Goal: Task Accomplishment & Management: Use online tool/utility

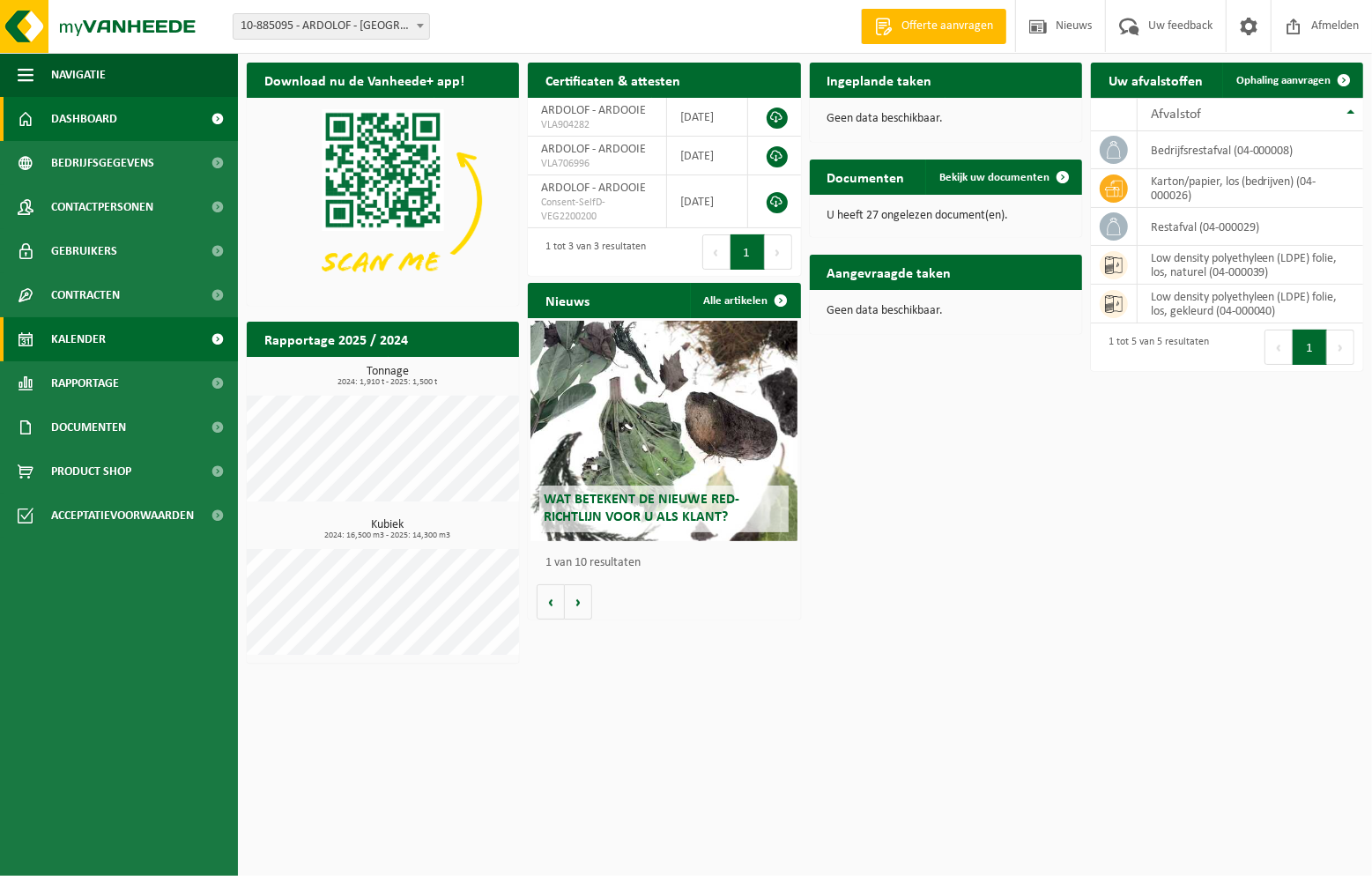
click at [120, 336] on link "Kalender" at bounding box center [118, 338] width 238 height 44
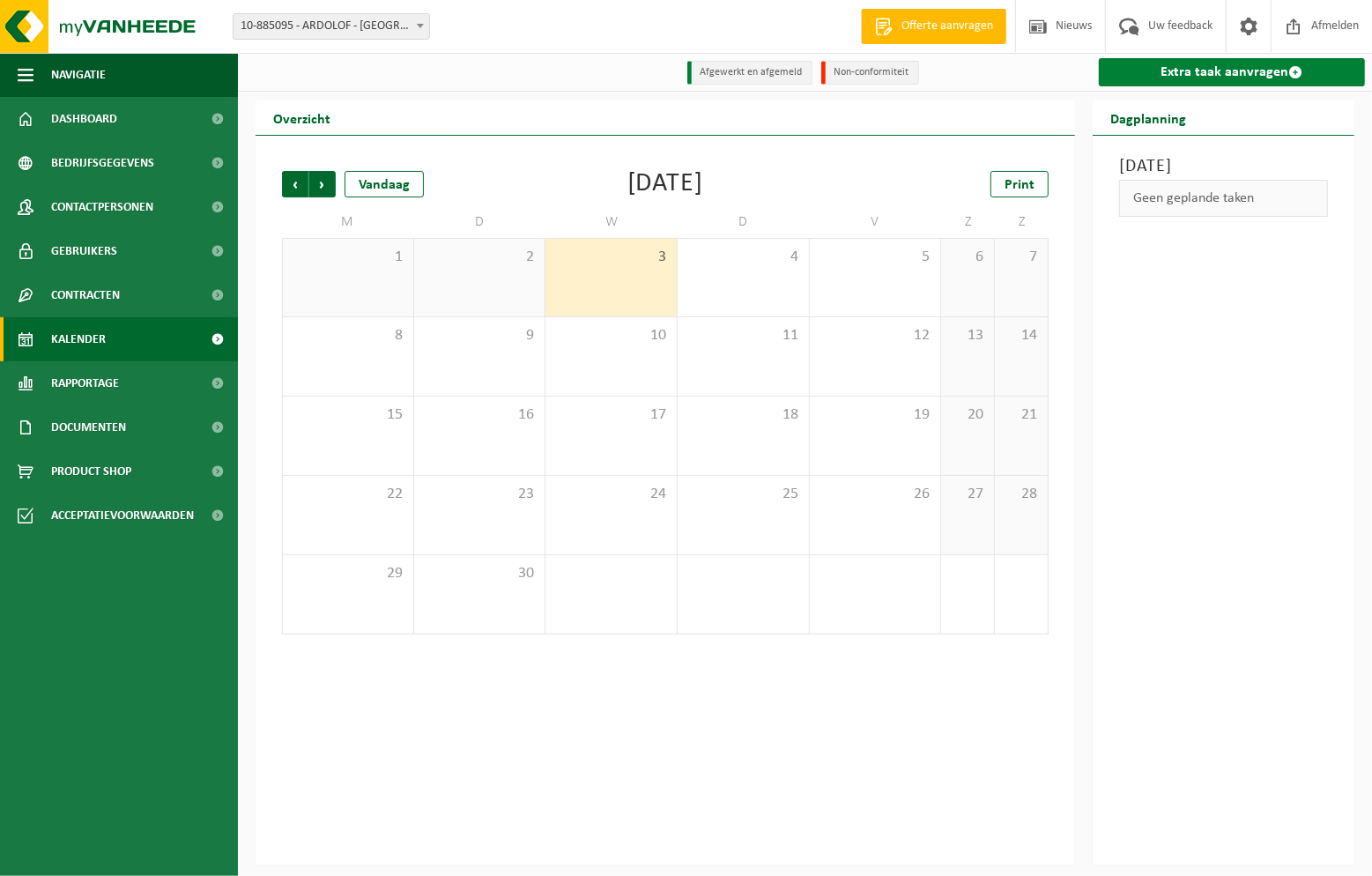
click at [1238, 69] on link "Extra taak aanvragen" at bounding box center [1232, 72] width 266 height 28
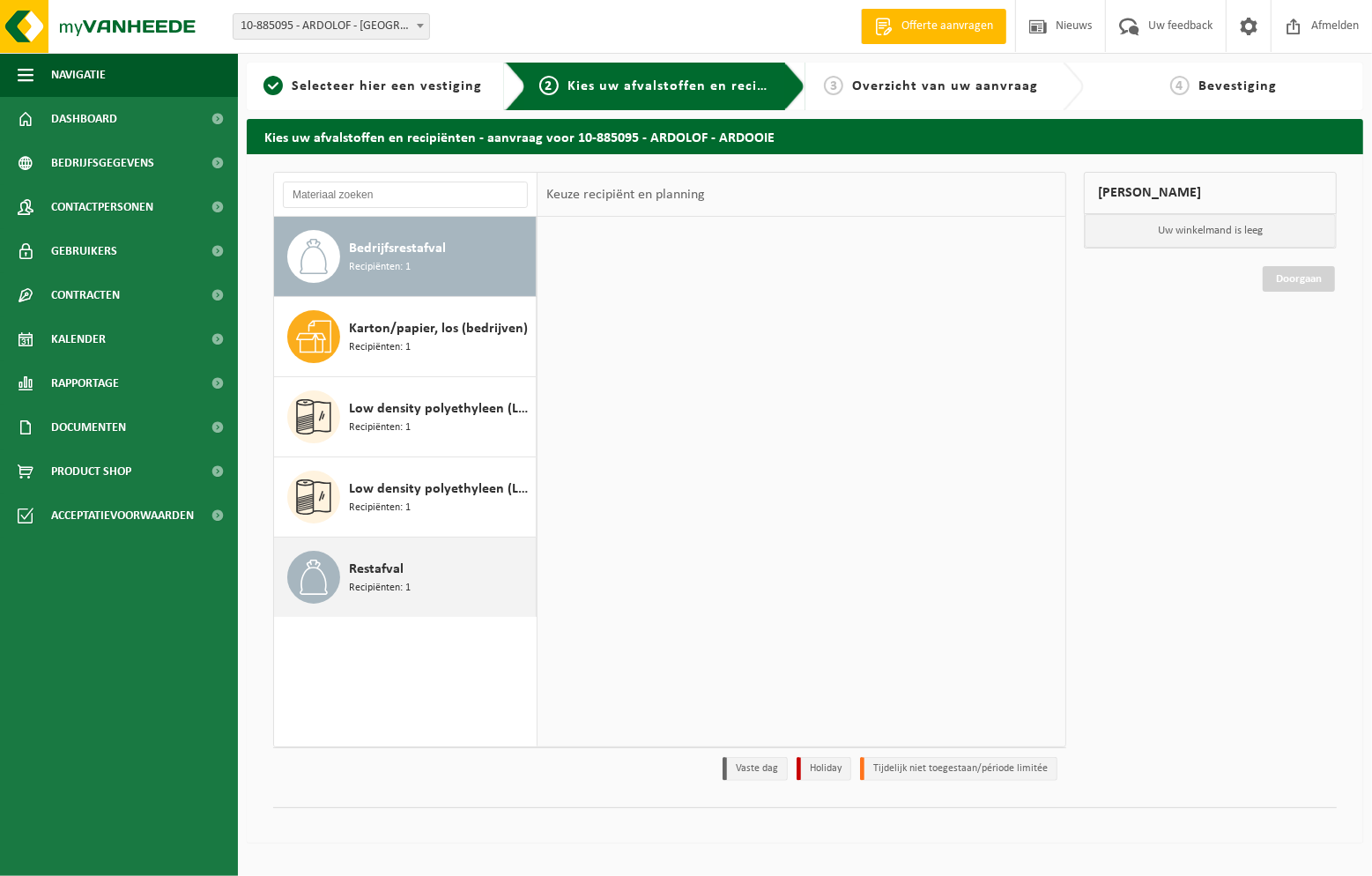
click at [458, 588] on div "Restafval Recipiënten: 1" at bounding box center [440, 577] width 182 height 53
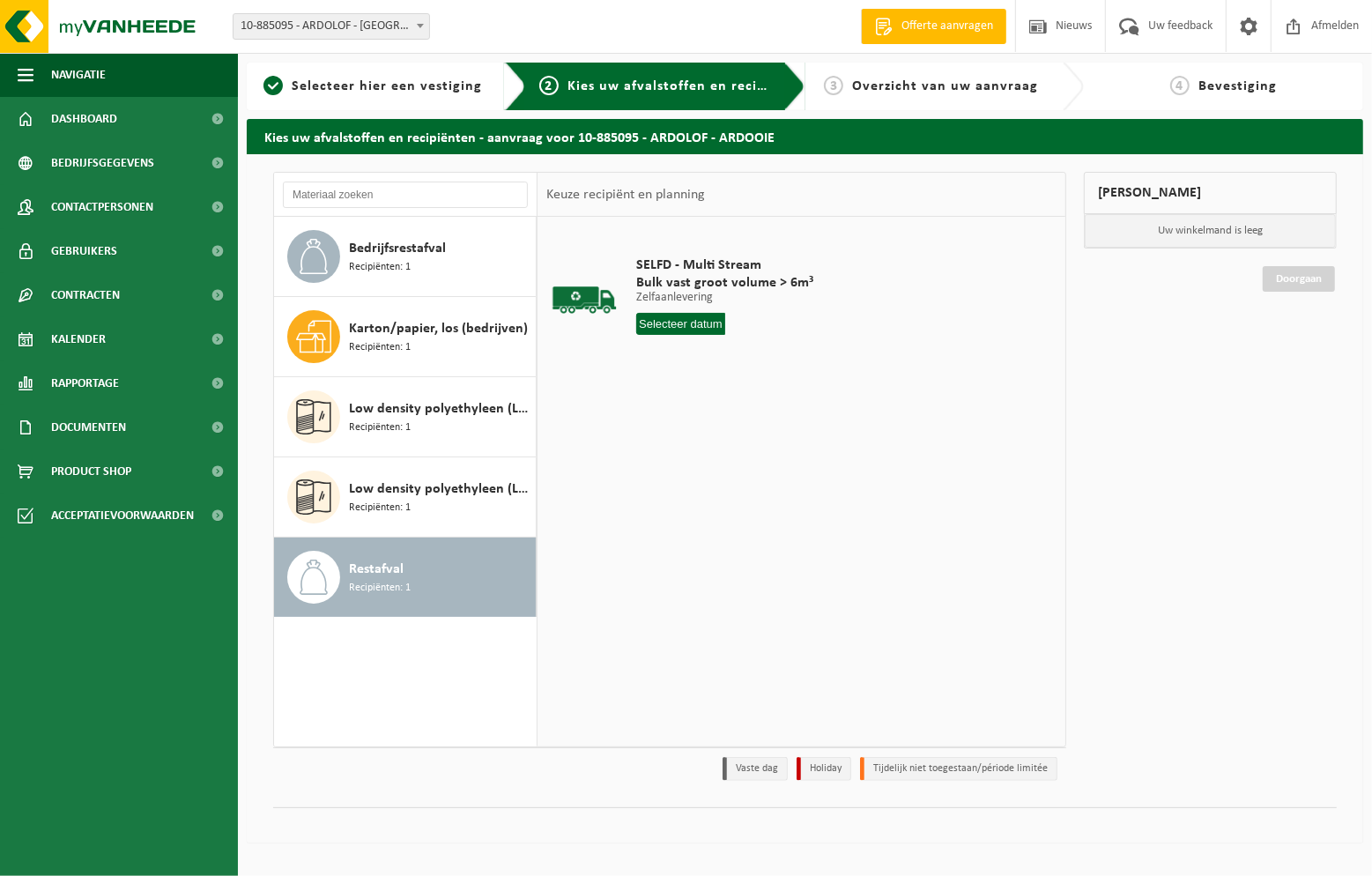
click at [703, 315] on input "text" at bounding box center [681, 323] width 89 height 22
click at [741, 316] on input "text" at bounding box center [706, 323] width 140 height 22
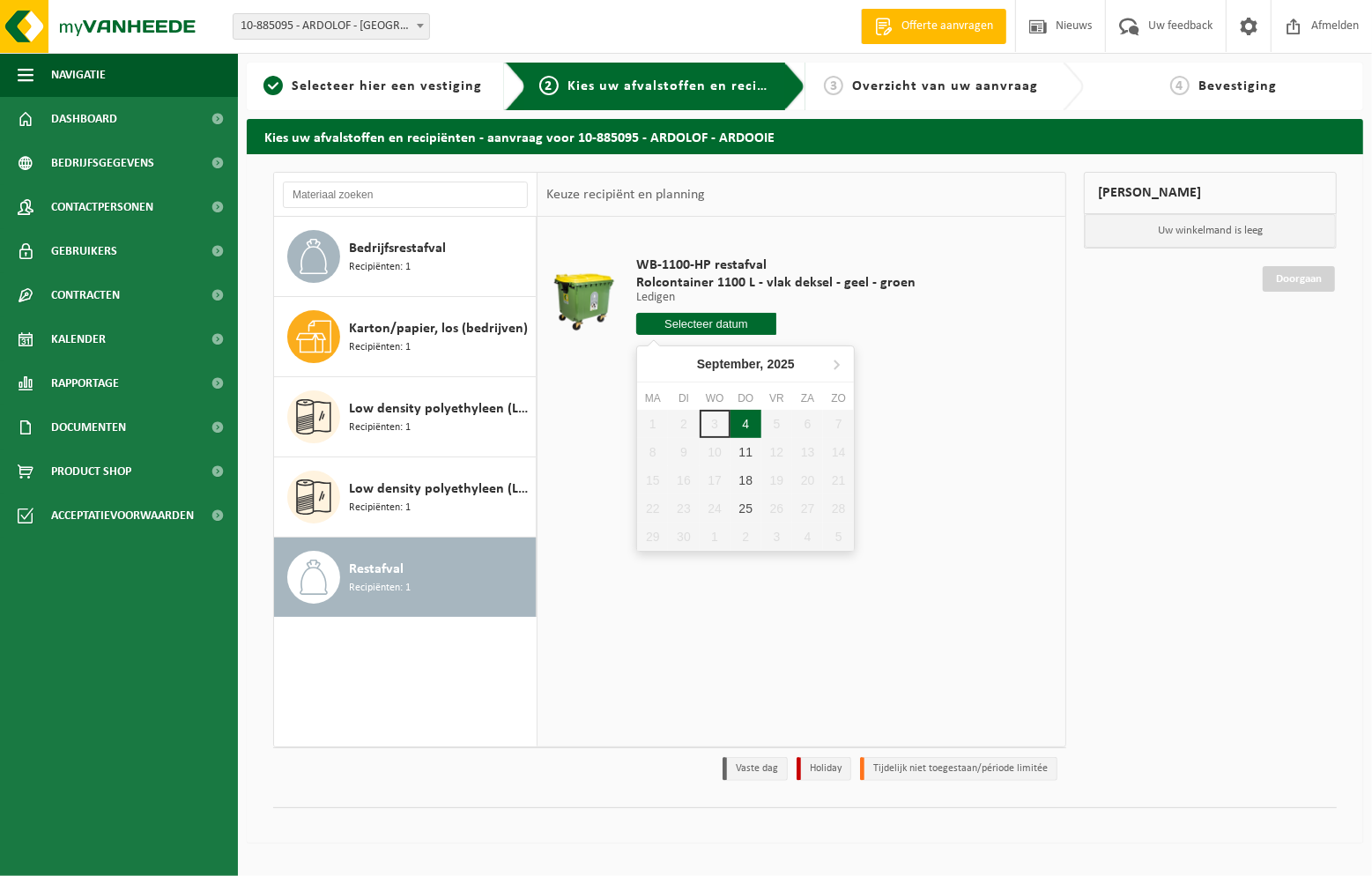
click at [744, 422] on div "4" at bounding box center [746, 424] width 31 height 28
type input "Van 2025-09-04"
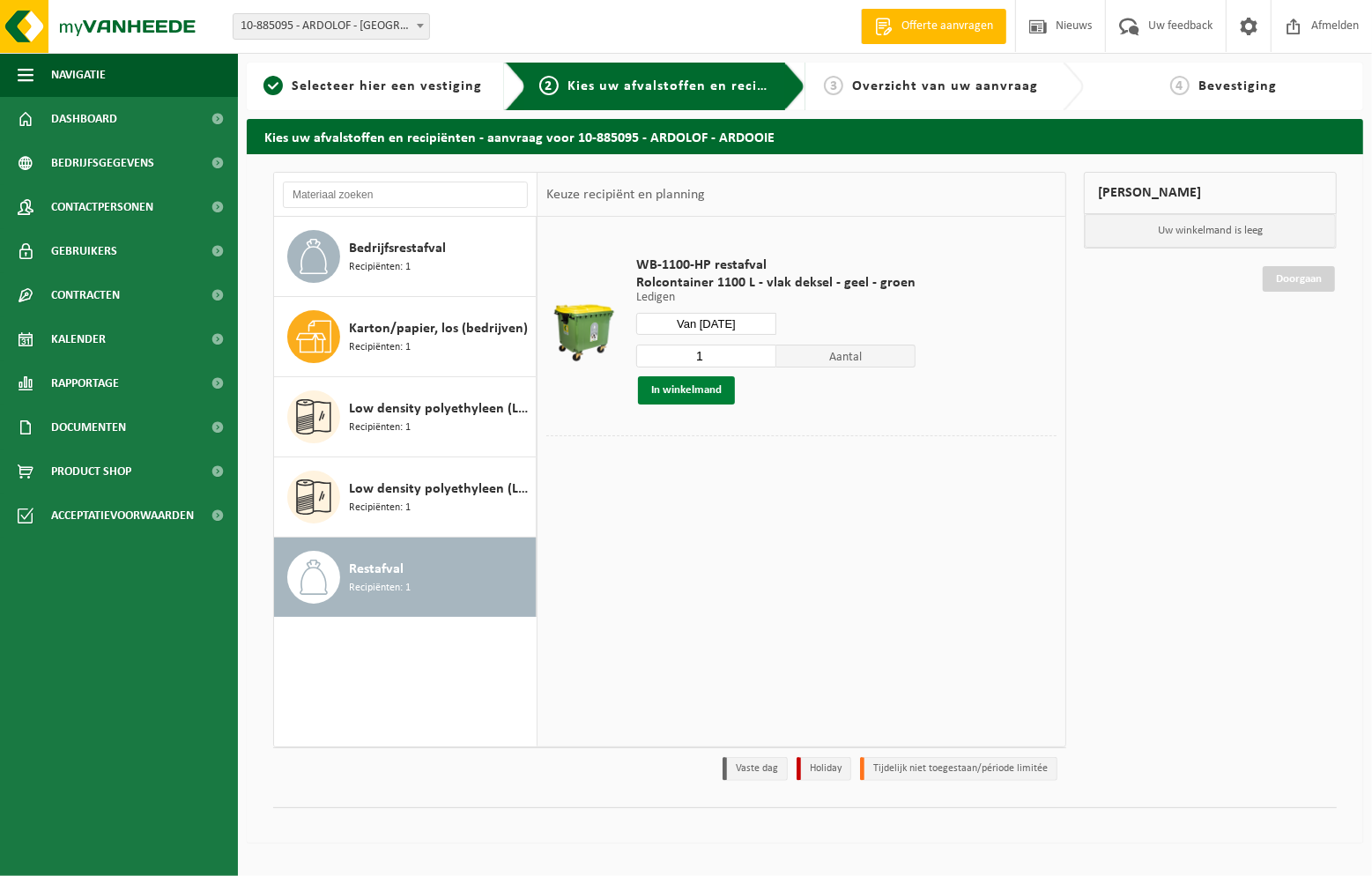
click at [715, 397] on button "In winkelmand" at bounding box center [686, 390] width 97 height 28
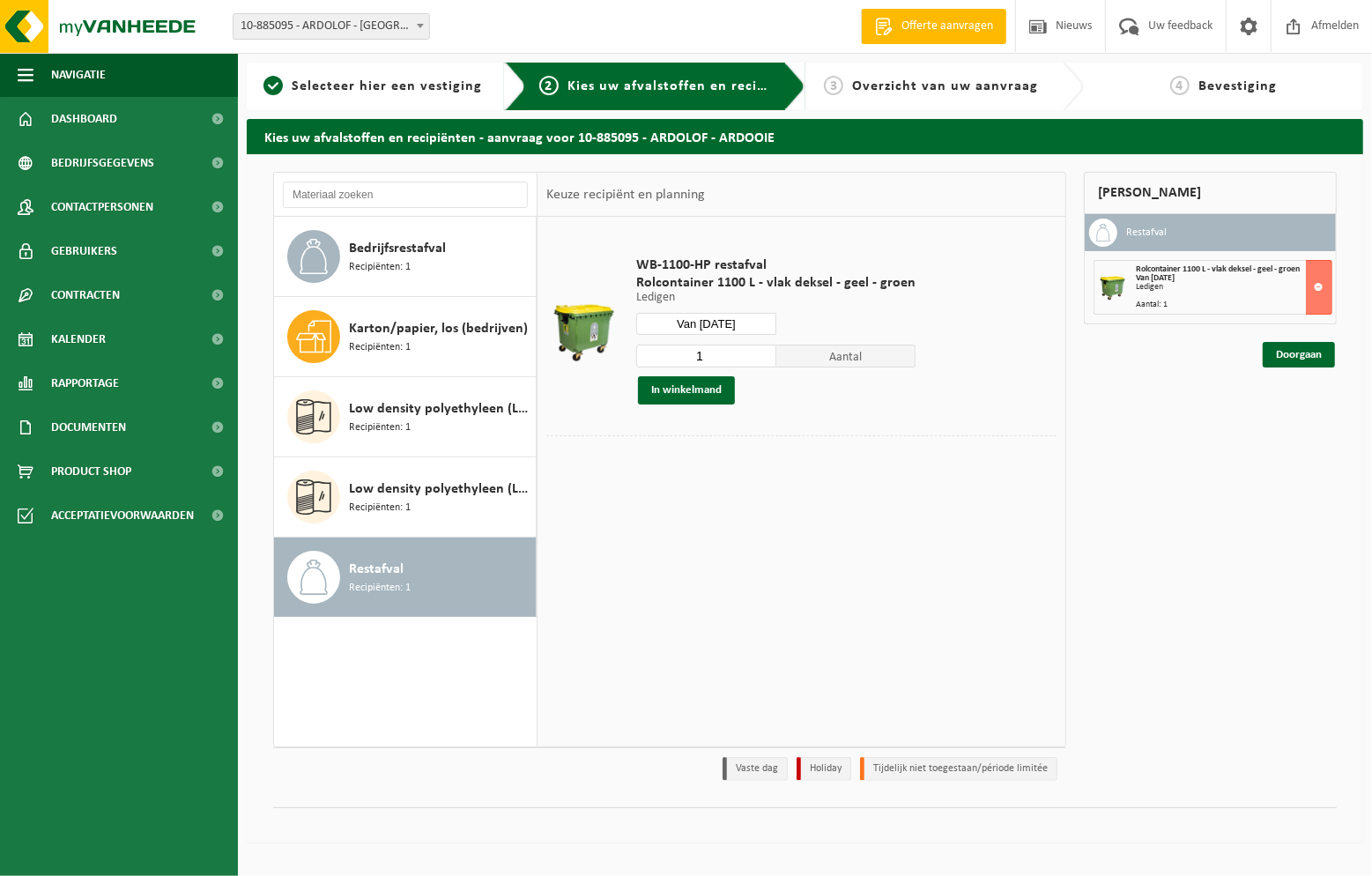
click at [1272, 370] on div "Mijn winkelmand Restafval Rolcontainer 1100 L - vlak deksel - geel - groen Van …" at bounding box center [1210, 480] width 271 height 618
click at [1281, 355] on link "Doorgaan" at bounding box center [1299, 354] width 72 height 25
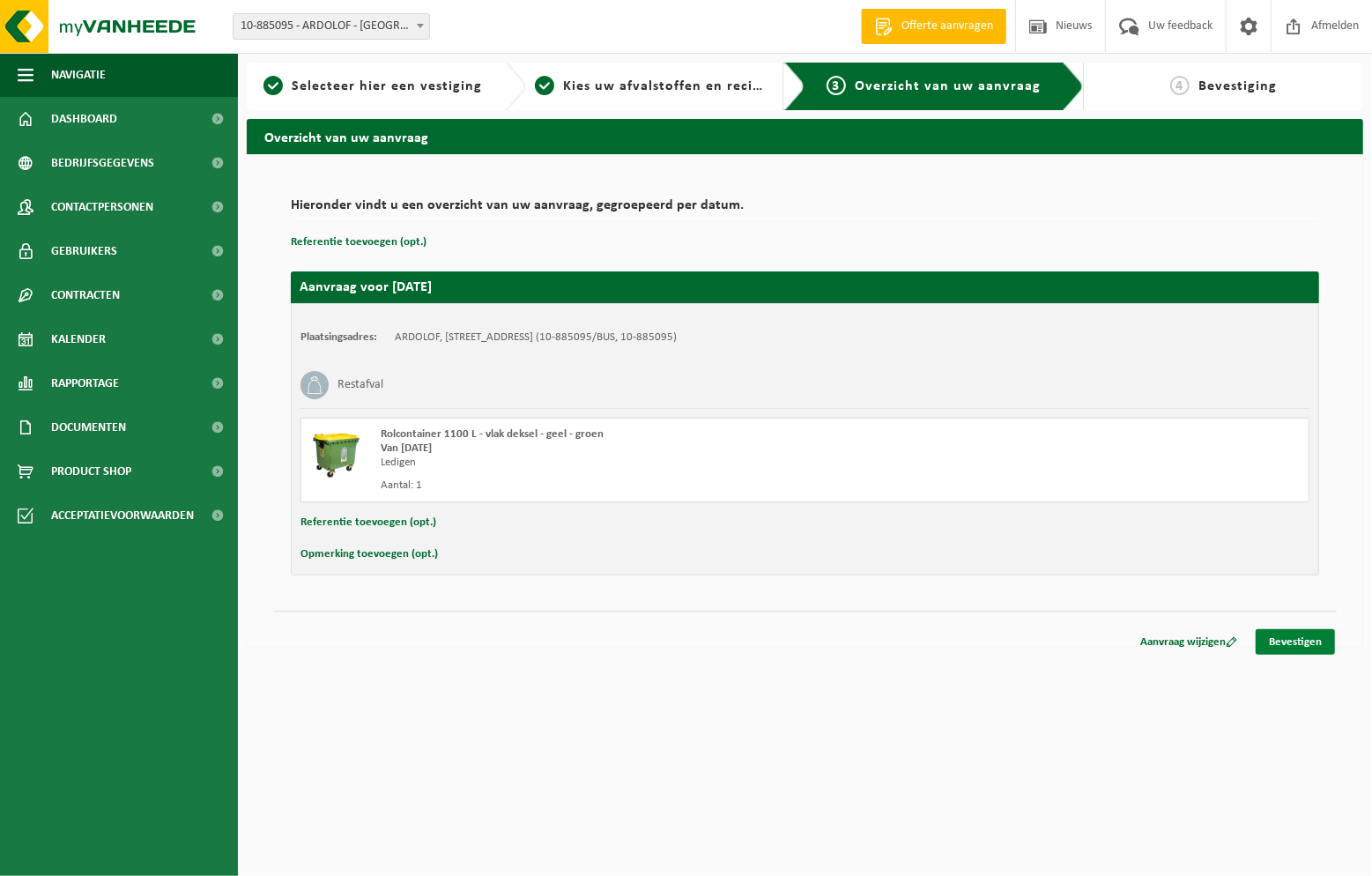
click at [1296, 645] on link "Bevestigen" at bounding box center [1296, 641] width 79 height 25
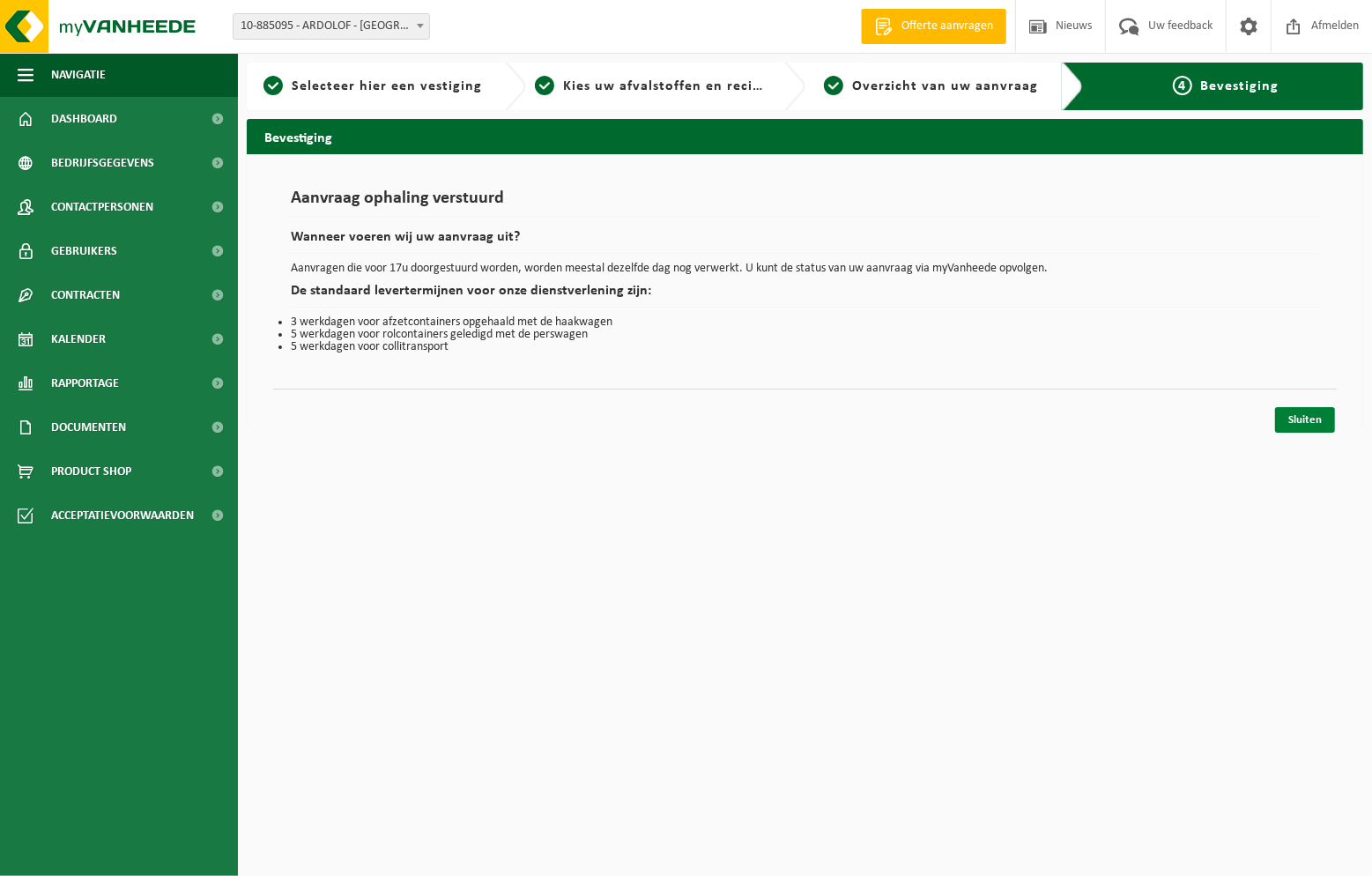
click at [1285, 413] on link "Sluiten" at bounding box center [1305, 419] width 60 height 25
